Goal: Download file/media

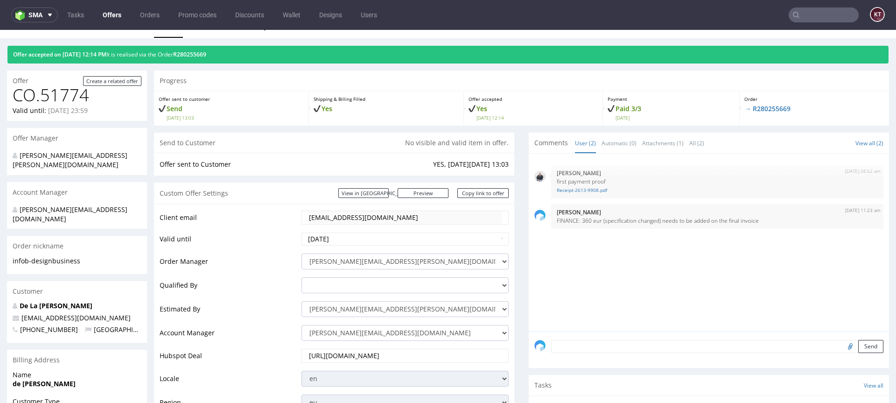
scroll to position [9, 0]
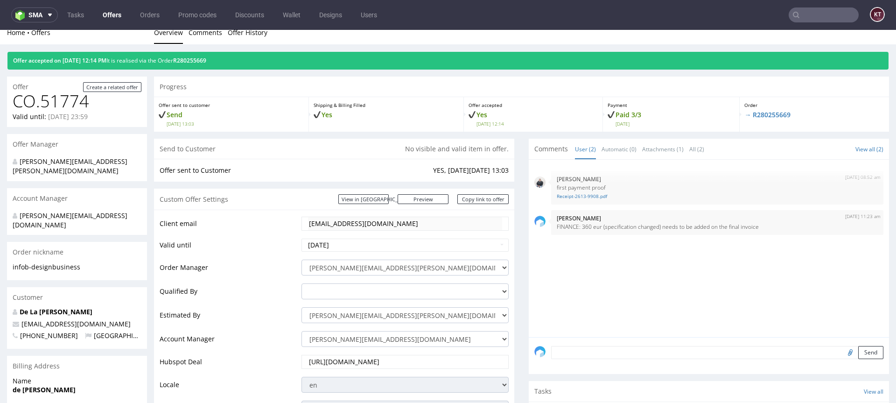
click at [760, 109] on div "Order → R280255669" at bounding box center [814, 114] width 149 height 35
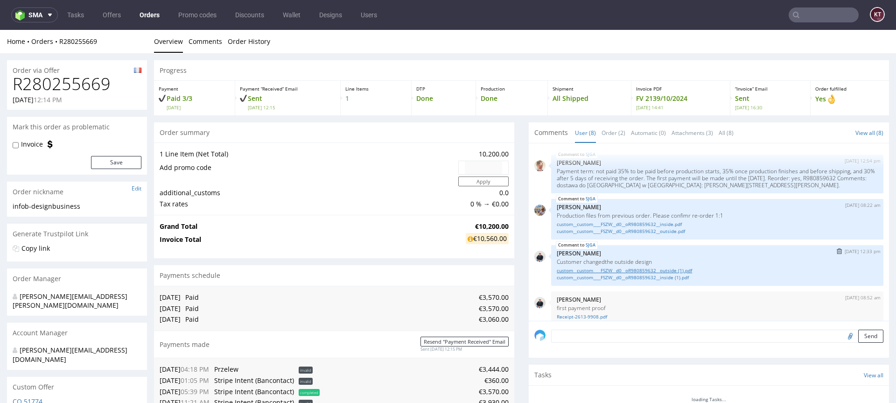
click at [610, 268] on link "custom__custom____FSZW__d0__oR980859632__outside (1).pdf" at bounding box center [717, 270] width 321 height 7
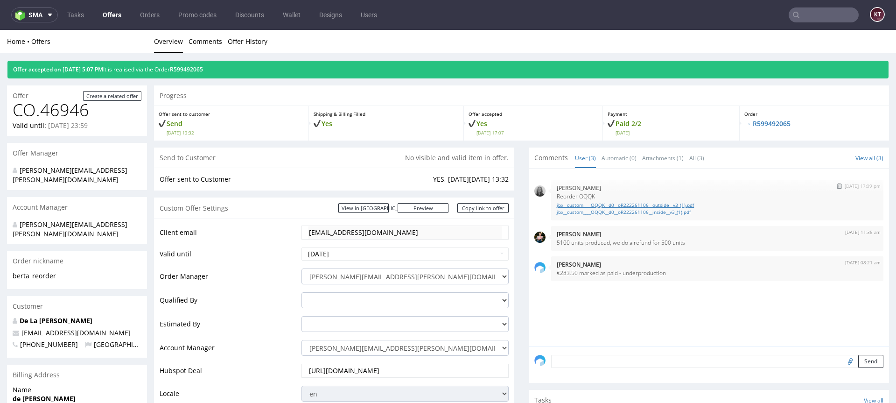
click at [603, 202] on link "jbx__custom____OQQK__d0__oR222261106__outside__v3_(1).pdf" at bounding box center [717, 205] width 321 height 7
